Goal: Information Seeking & Learning: Learn about a topic

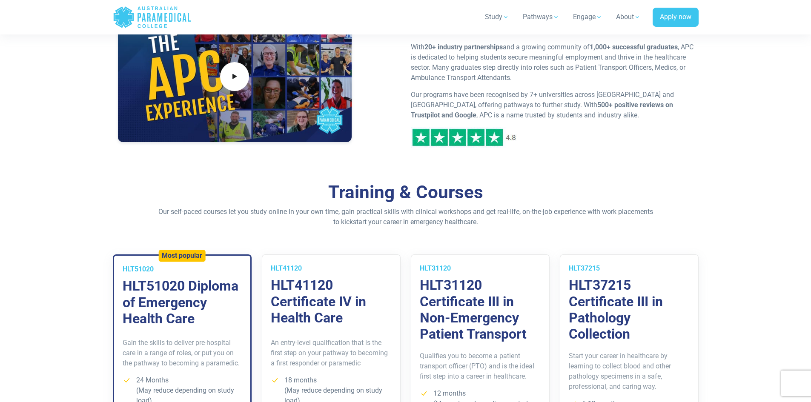
scroll to position [596, 0]
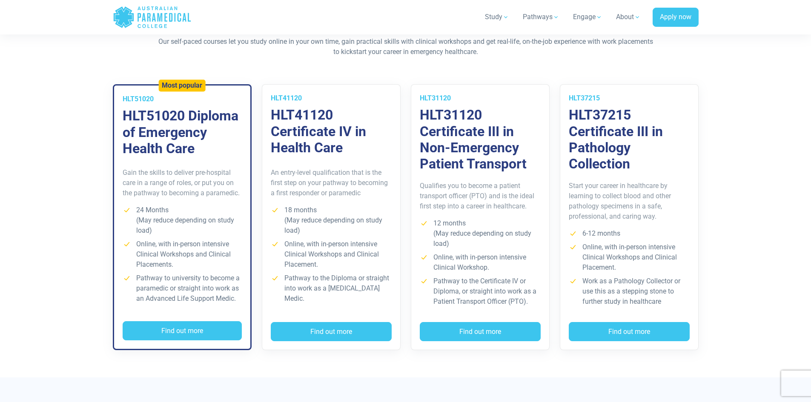
drag, startPoint x: 308, startPoint y: 137, endPoint x: 357, endPoint y: 69, distance: 83.9
click at [357, 69] on div "Training & Courses Our self-paced courses let you study online in your own time…" at bounding box center [406, 194] width 596 height 366
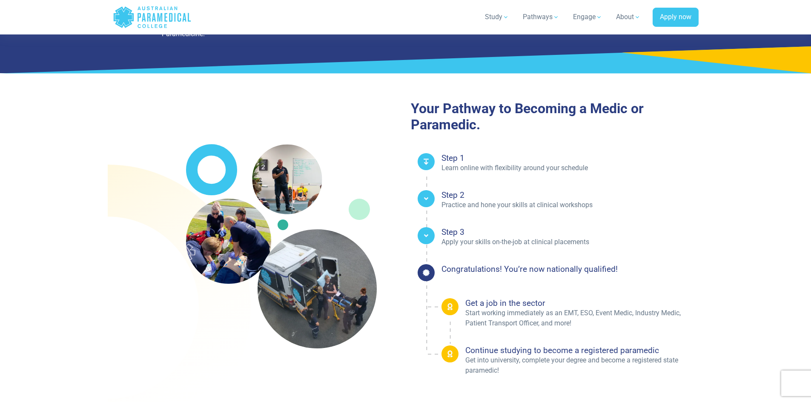
scroll to position [1277, 0]
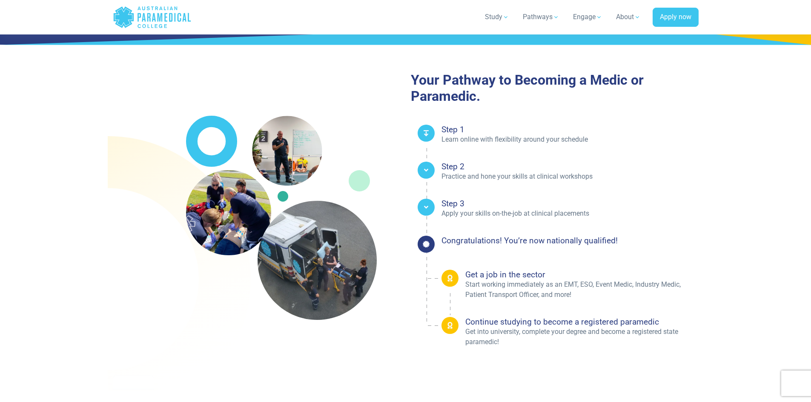
click at [240, 228] on image at bounding box center [228, 212] width 85 height 85
click at [296, 257] on image at bounding box center [316, 260] width 139 height 139
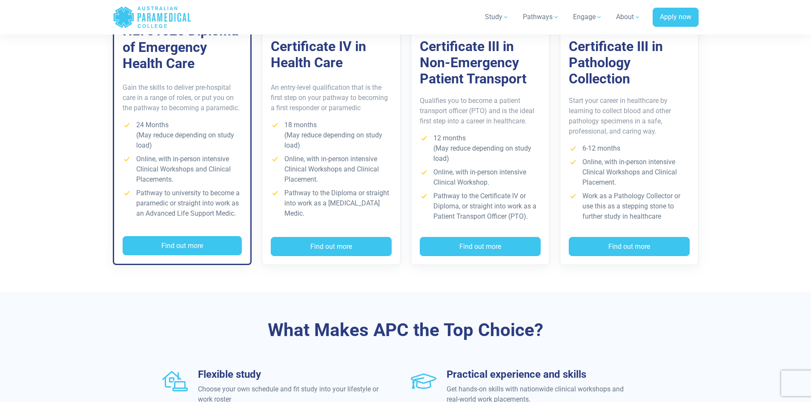
scroll to position [468, 0]
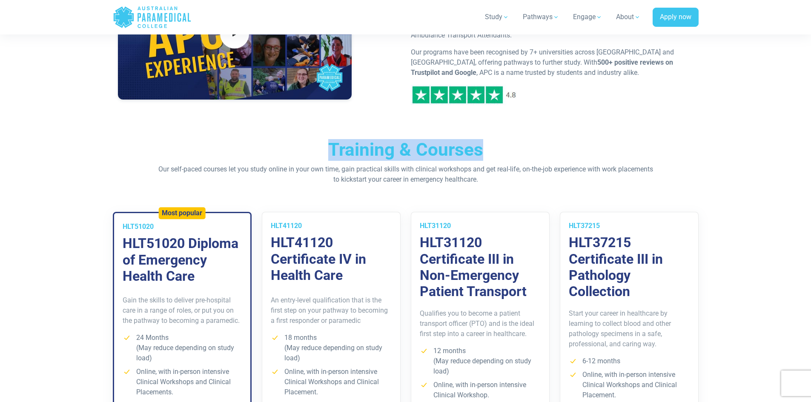
drag, startPoint x: 326, startPoint y: 146, endPoint x: 509, endPoint y: 143, distance: 183.0
click at [509, 143] on h2 "Training & Courses" at bounding box center [406, 150] width 498 height 22
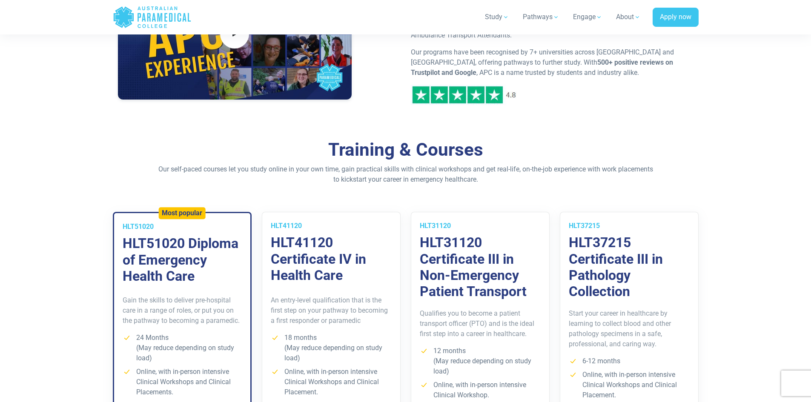
click at [512, 181] on p "Our self-paced courses let you study online in your own time, gain practical sk…" at bounding box center [406, 174] width 498 height 20
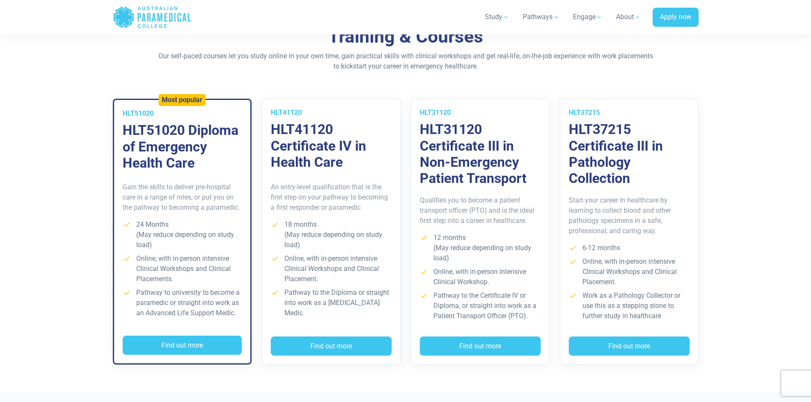
scroll to position [596, 0]
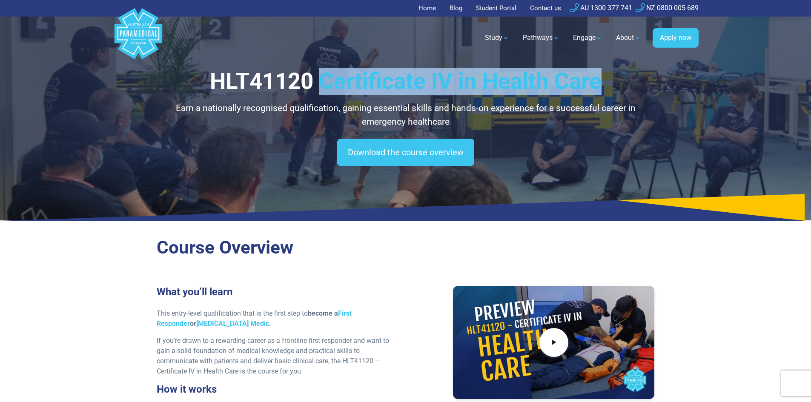
drag, startPoint x: 601, startPoint y: 83, endPoint x: 324, endPoint y: 87, distance: 276.7
click at [324, 87] on h1 "HLT41120 Certificate IV in Health Care" at bounding box center [406, 81] width 498 height 27
copy h1 "Certificate IV in Health Care"
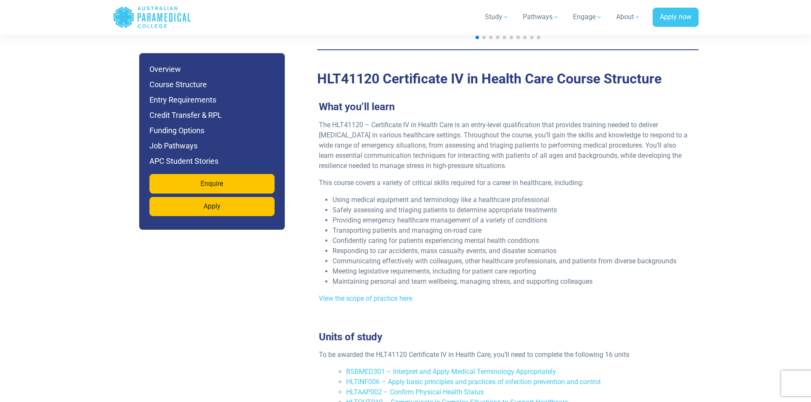
scroll to position [851, 0]
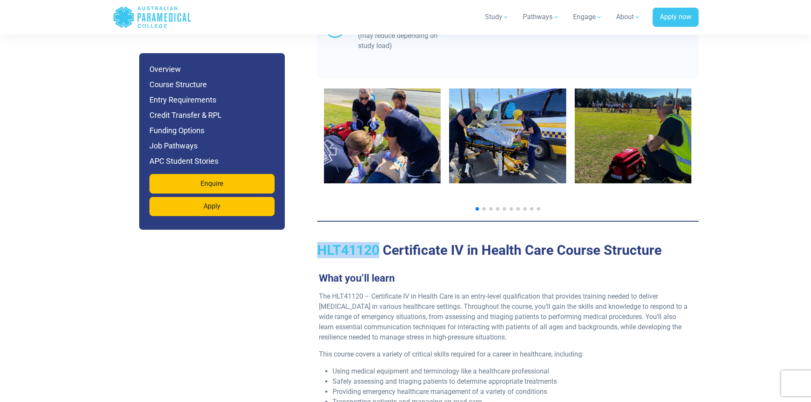
drag, startPoint x: 319, startPoint y: 223, endPoint x: 379, endPoint y: 223, distance: 59.6
click at [379, 242] on h2 "HLT41120 Certificate IV in Health Care Course Structure" at bounding box center [507, 250] width 381 height 16
click at [400, 242] on h2 "HLT41120 Certificate IV in Health Care Course Structure" at bounding box center [507, 250] width 381 height 16
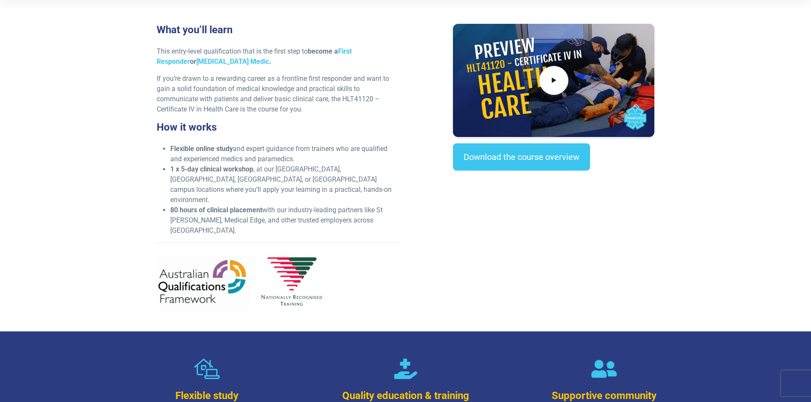
scroll to position [128, 0]
